Goal: Find specific page/section: Find specific page/section

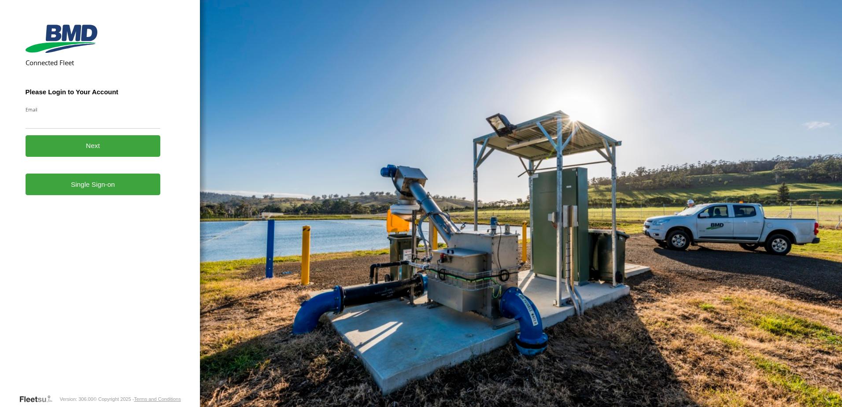
click at [71, 123] on input "Email" at bounding box center [93, 121] width 135 height 16
type input "**********"
click at [110, 148] on button "Next" at bounding box center [93, 146] width 135 height 22
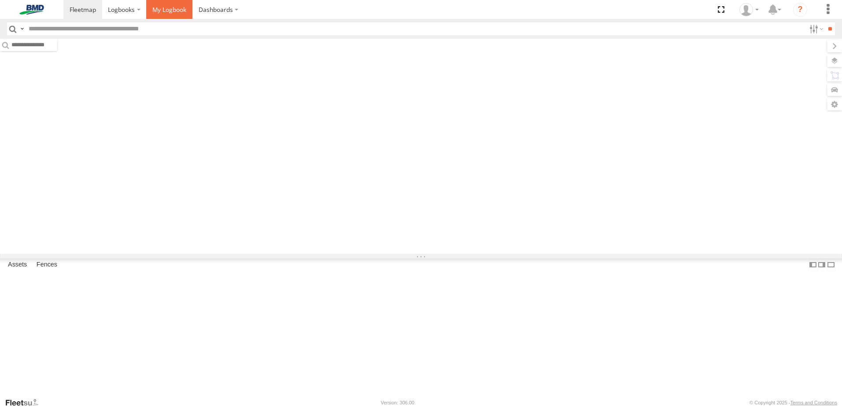
drag, startPoint x: 0, startPoint y: 0, endPoint x: 180, endPoint y: 15, distance: 181.1
click at [180, 15] on link at bounding box center [169, 9] width 46 height 19
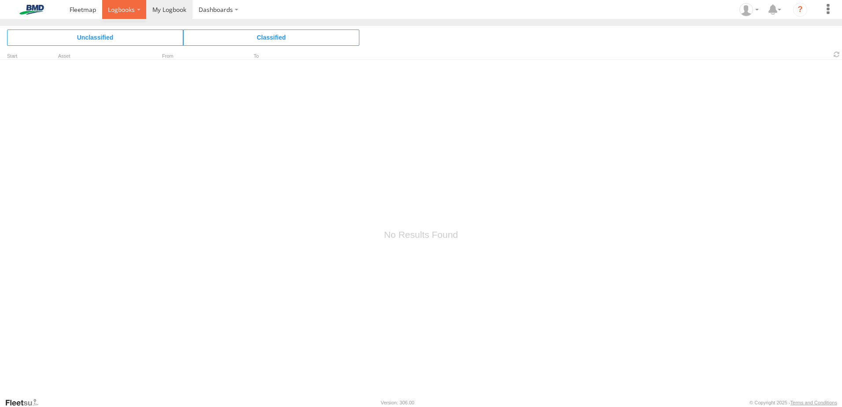
click at [134, 3] on label at bounding box center [124, 9] width 44 height 19
click at [224, 11] on label "Dashboards" at bounding box center [218, 9] width 52 height 19
click at [170, 7] on span at bounding box center [169, 9] width 34 height 8
